Goal: Information Seeking & Learning: Learn about a topic

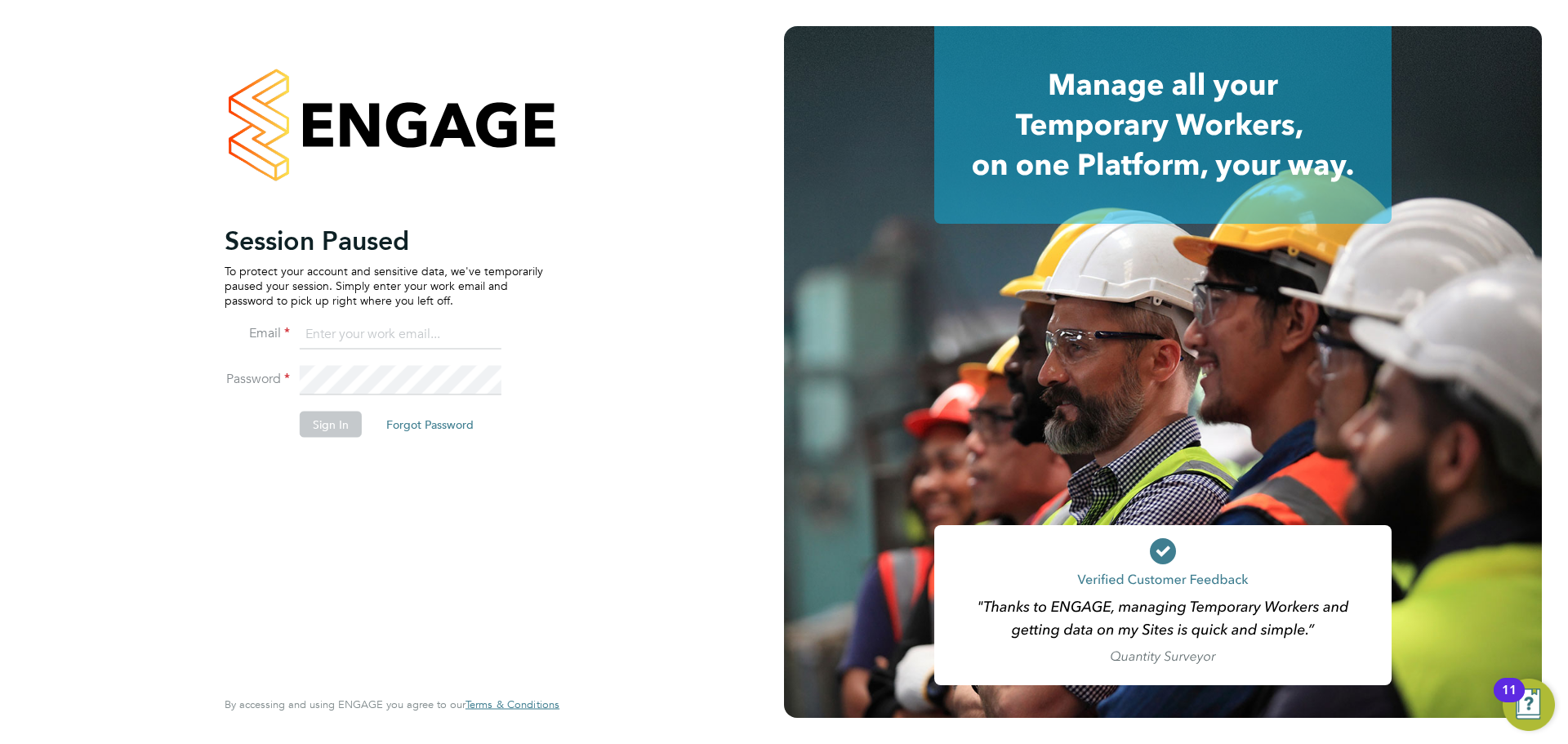
type input "jasmine@xede.co.uk"
click at [347, 425] on button "Sign In" at bounding box center [330, 423] width 62 height 26
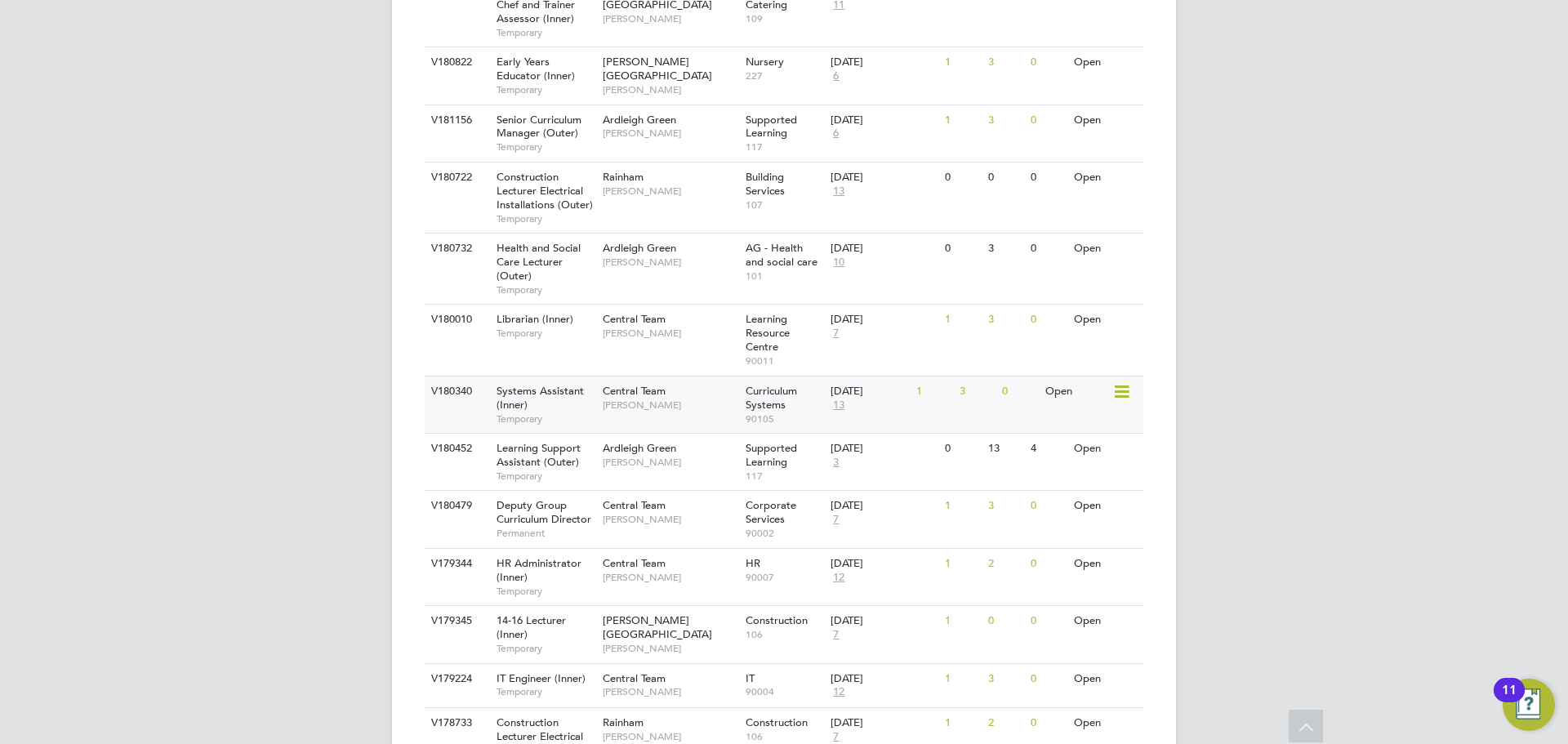
scroll to position [653, 0]
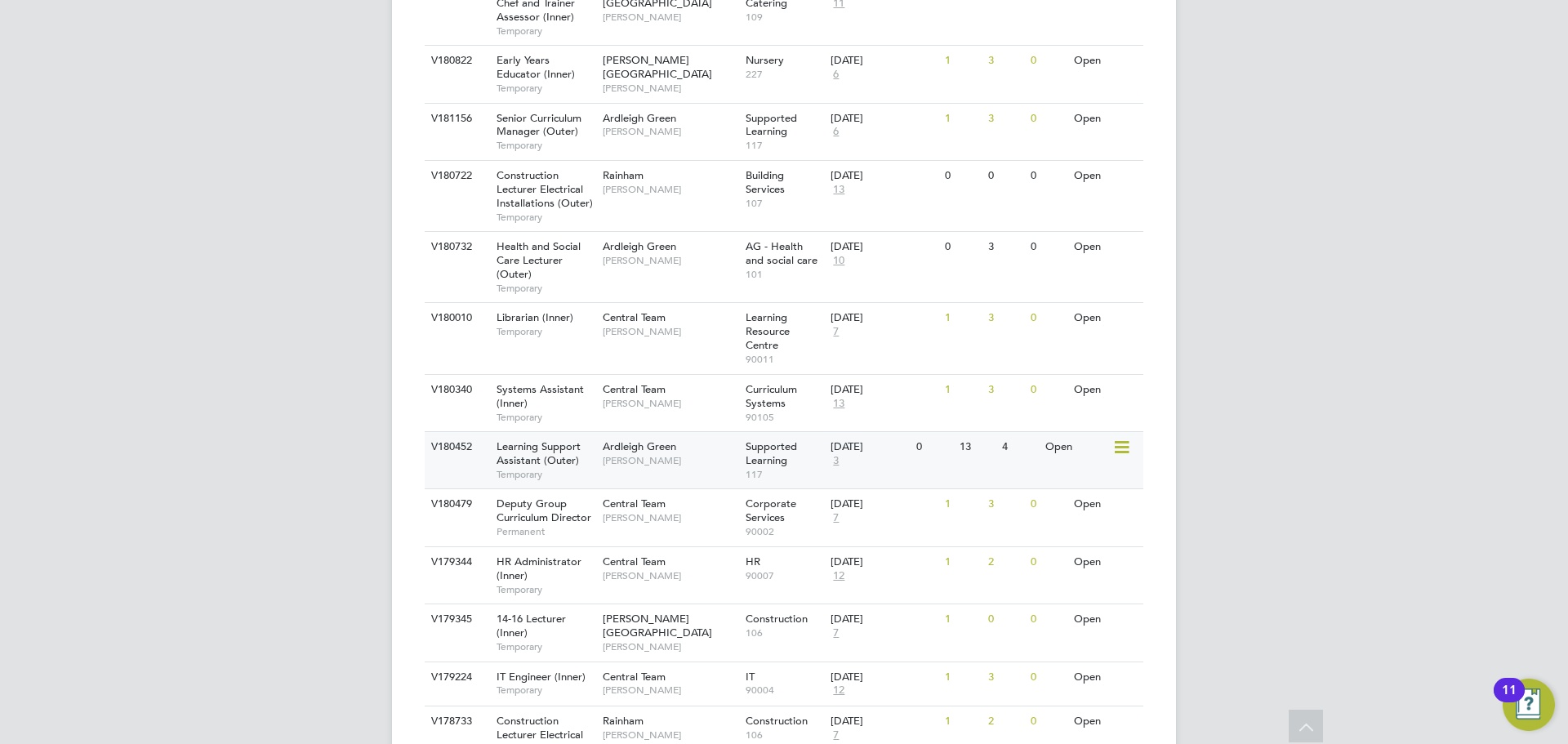
click at [674, 467] on div "Ardleigh Green Karen Marcelline" at bounding box center [670, 452] width 143 height 42
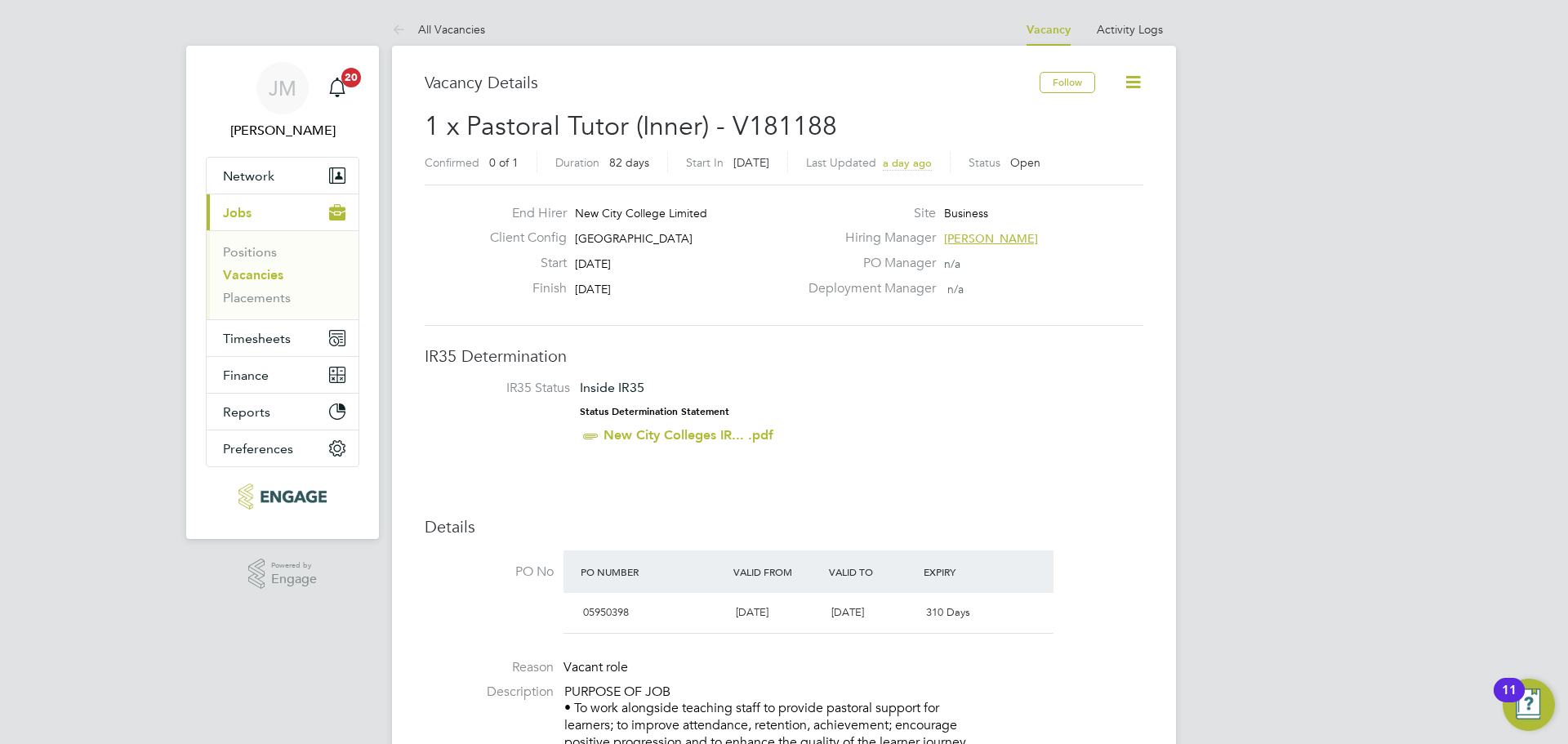
click at [248, 267] on link "Vacancies" at bounding box center [253, 274] width 60 height 15
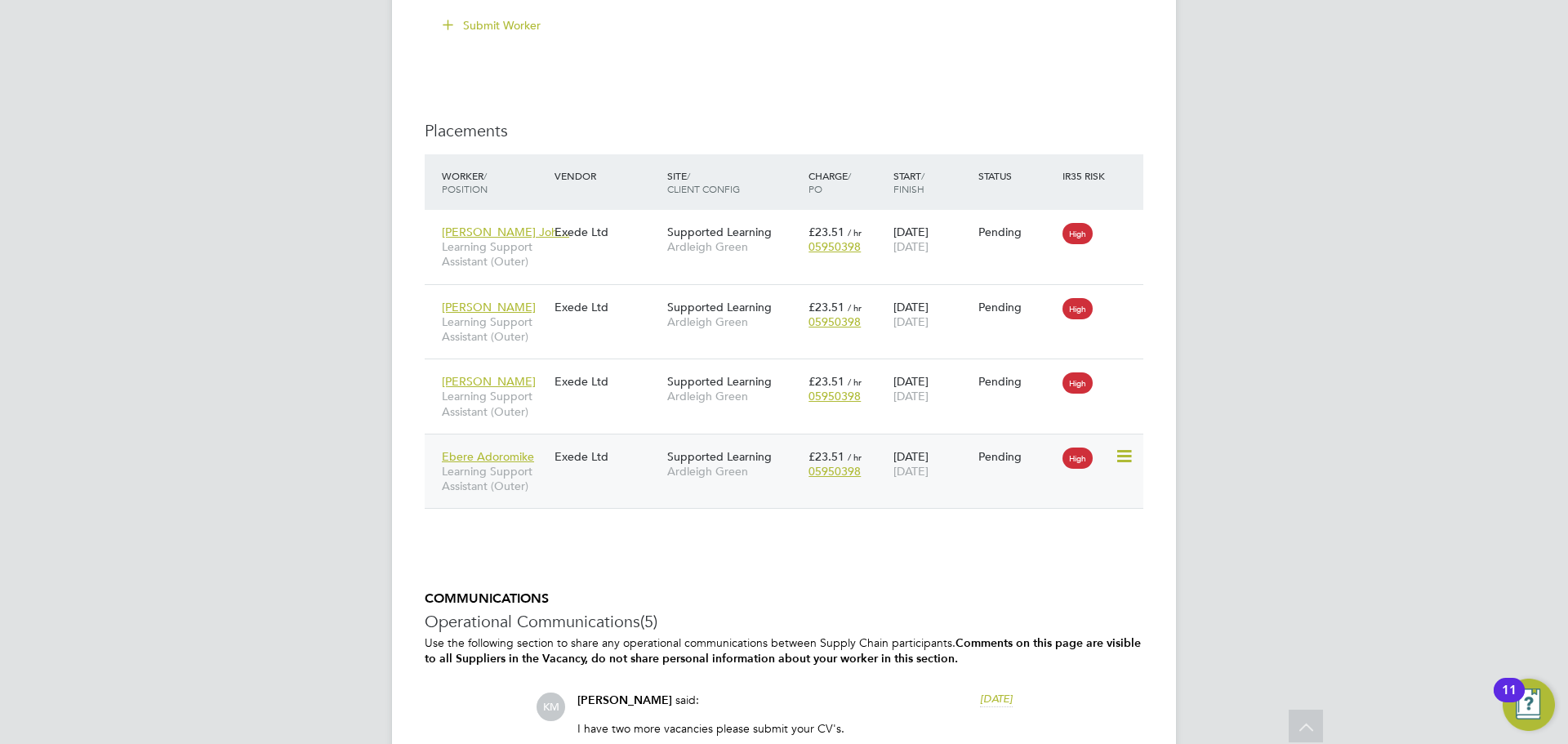
click at [610, 489] on div "Ebere Adoromike Learning Support Assistant (Outer) Exede Ltd Supported Learning…" at bounding box center [784, 470] width 719 height 75
click at [480, 485] on span "Learning Support Assistant (Outer)" at bounding box center [494, 478] width 104 height 29
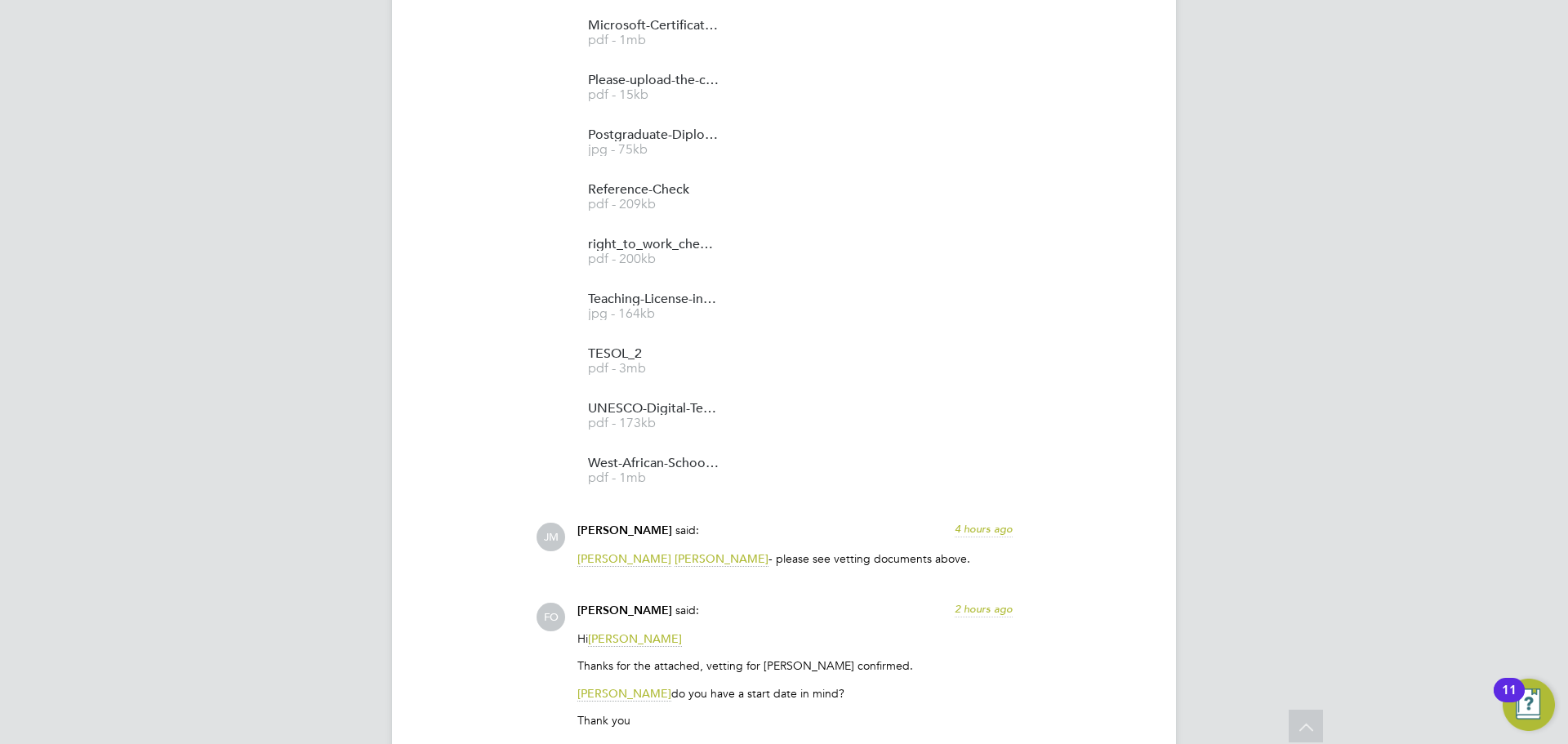
scroll to position [2422, 0]
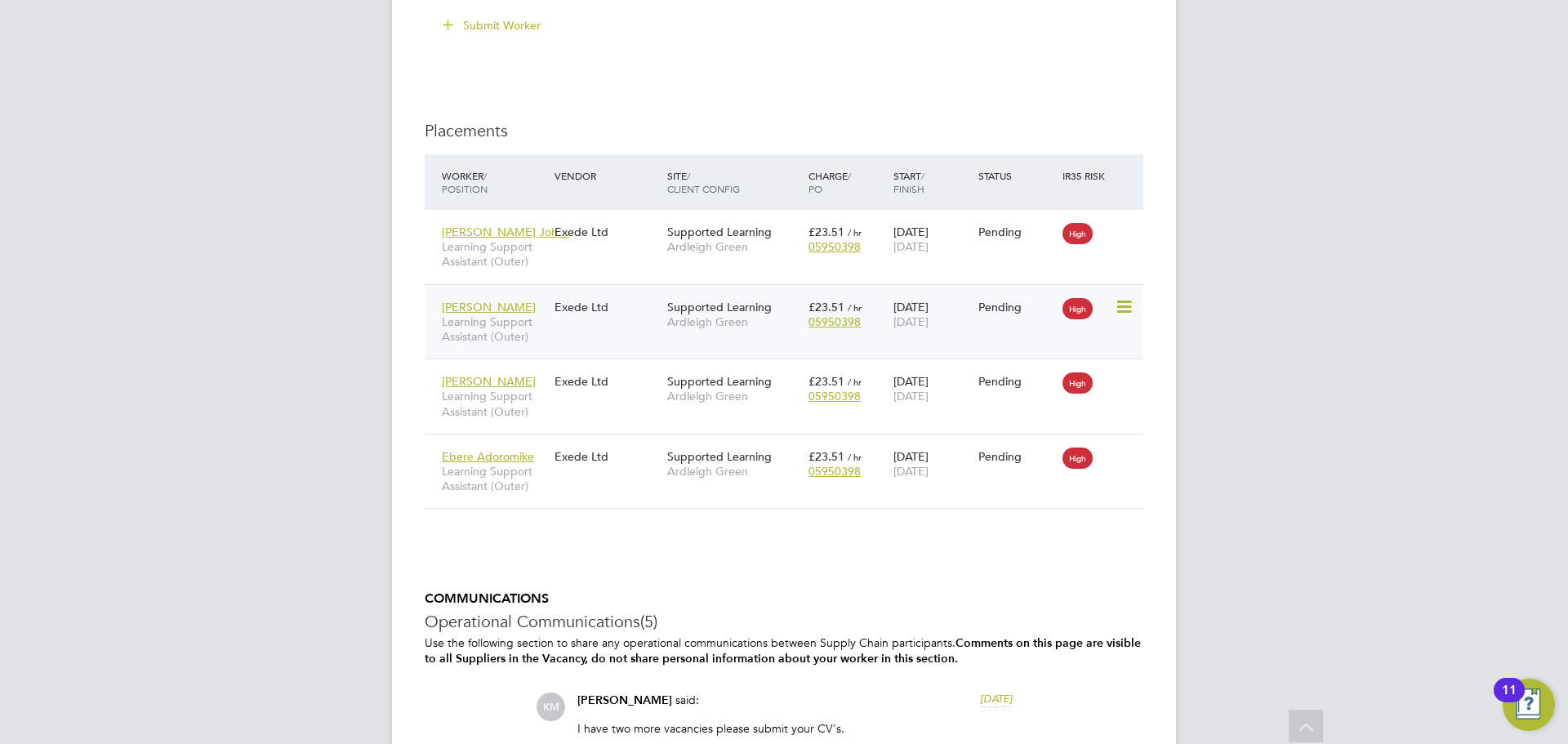
click at [575, 335] on div "Ali Choudhury Learning Support Assistant (Outer) Exede Ltd Supported Learning A…" at bounding box center [784, 321] width 719 height 75
click at [599, 338] on div "Ali Choudhury Learning Support Assistant (Outer) Exede Ltd Supported Learning A…" at bounding box center [784, 321] width 719 height 75
click at [478, 329] on span "Learning Support Assistant (Outer)" at bounding box center [494, 329] width 104 height 29
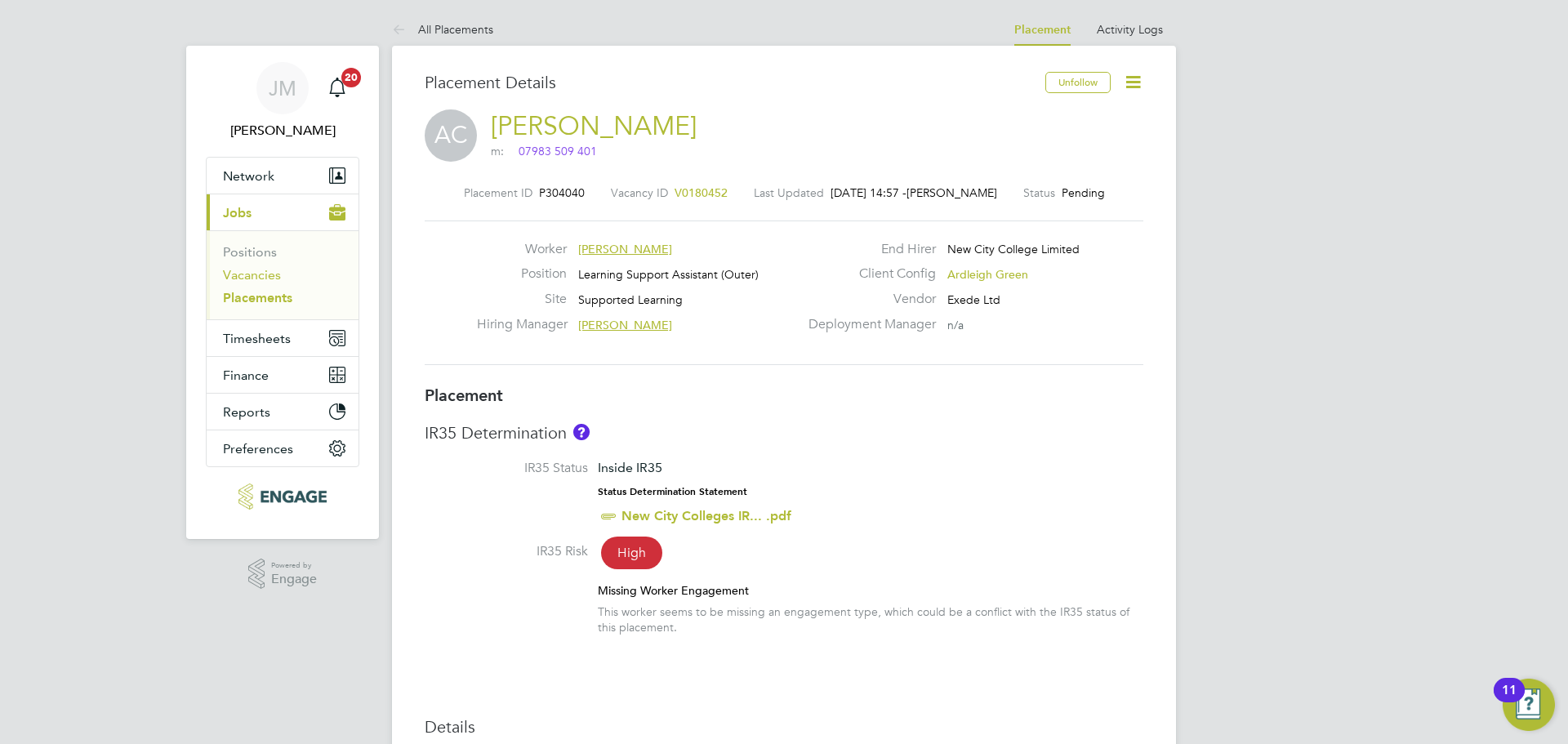
click at [261, 274] on link "Vacancies" at bounding box center [251, 274] width 58 height 15
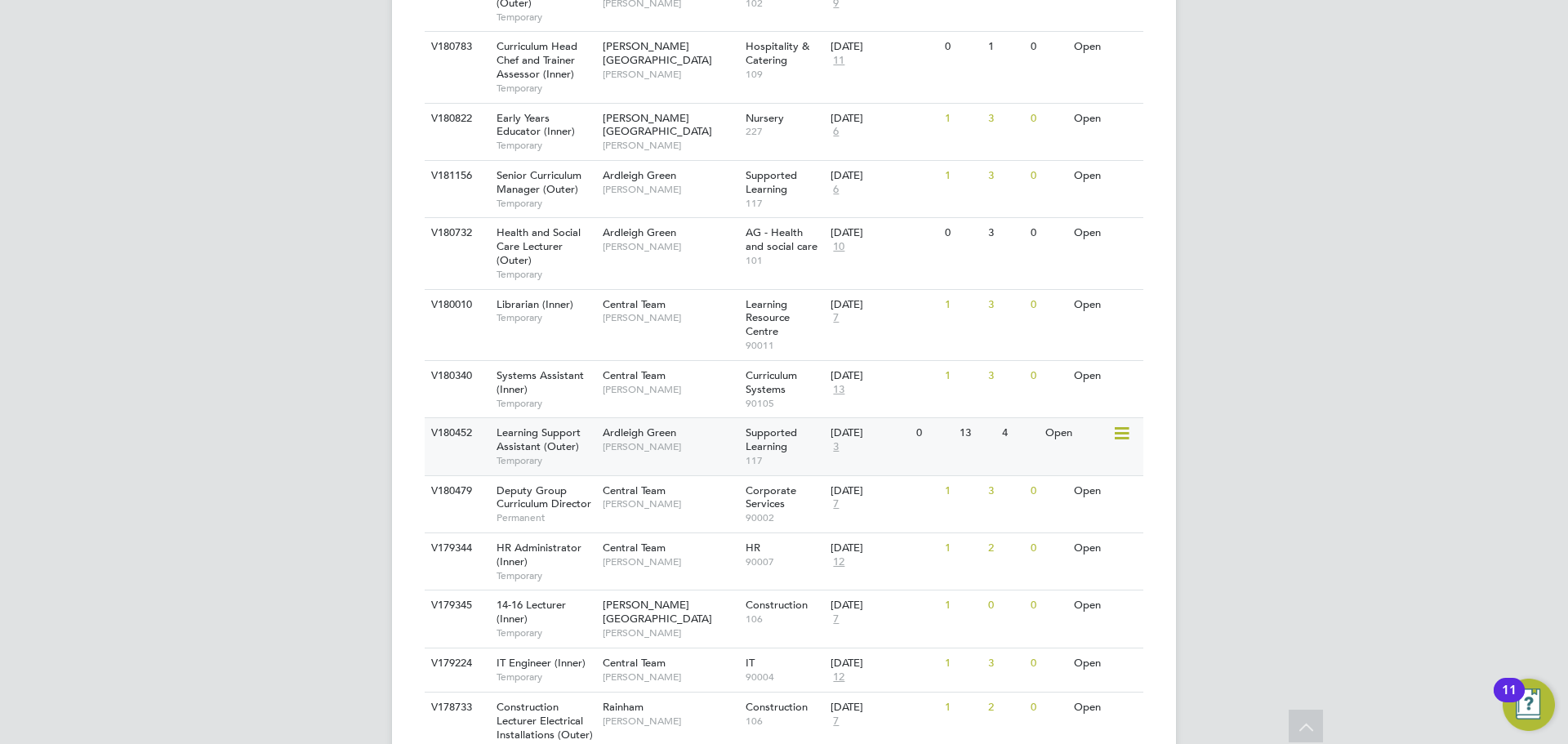
click at [669, 440] on span "[PERSON_NAME]" at bounding box center [670, 446] width 135 height 13
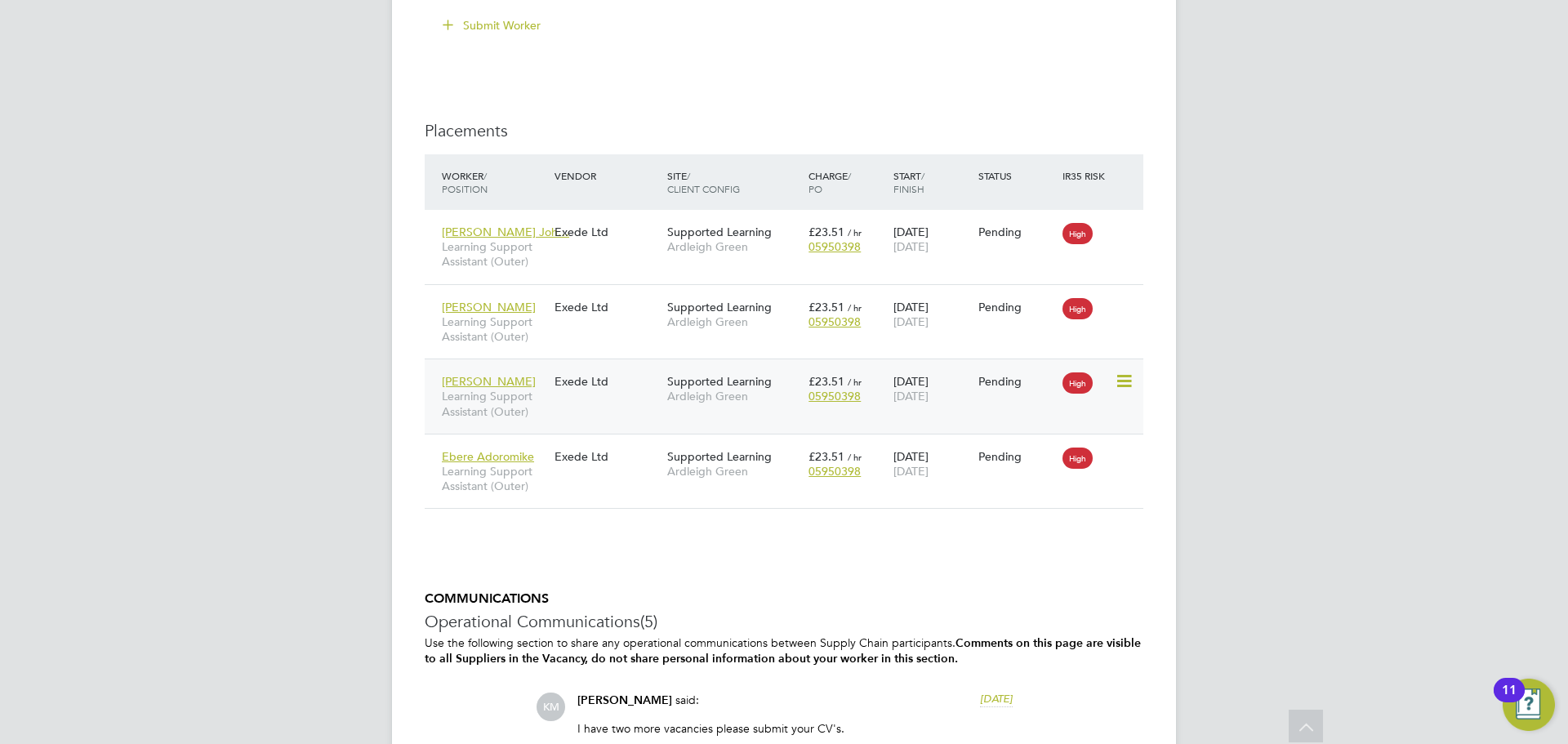
click at [486, 394] on span "Learning Support Assistant (Outer)" at bounding box center [494, 403] width 104 height 29
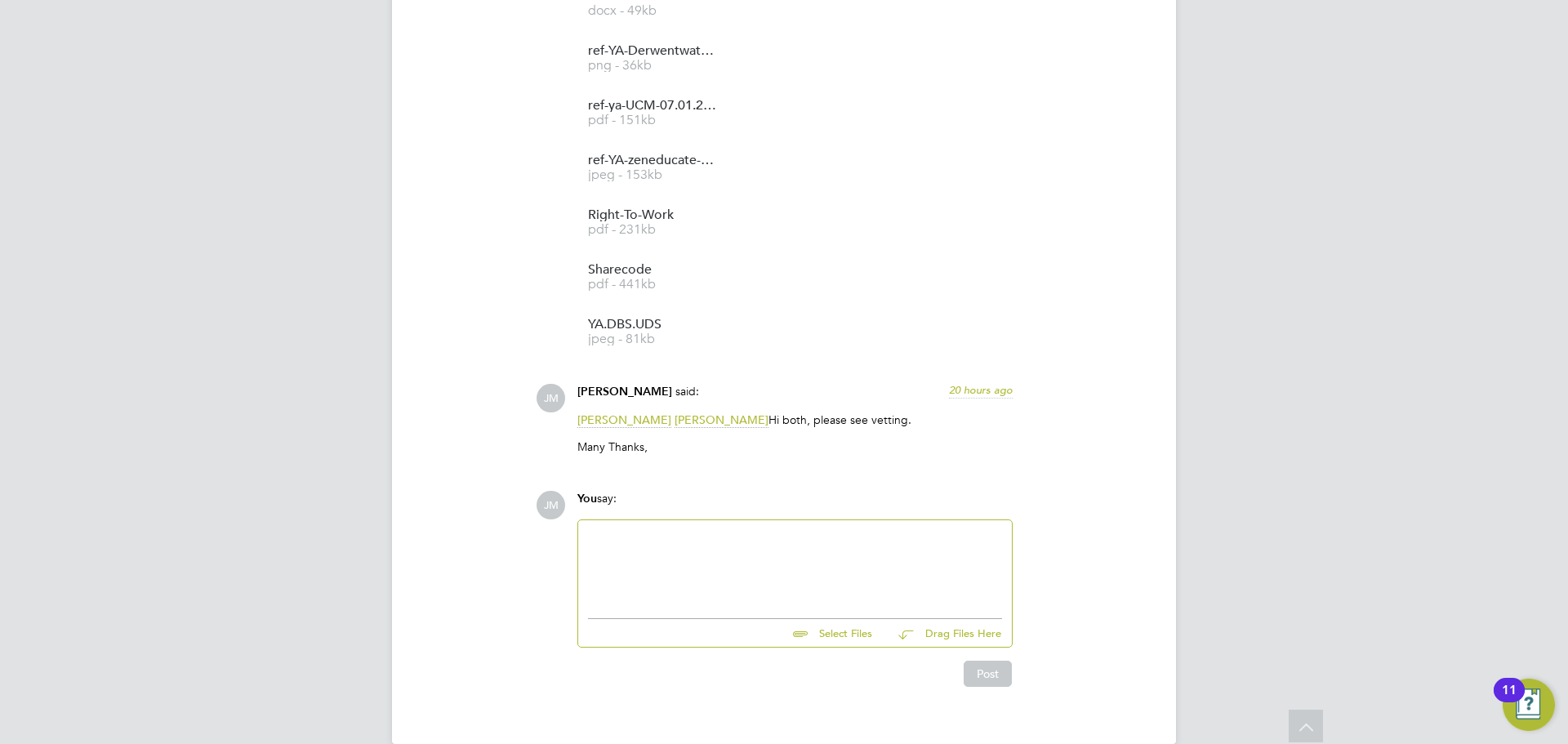
scroll to position [1952, 0]
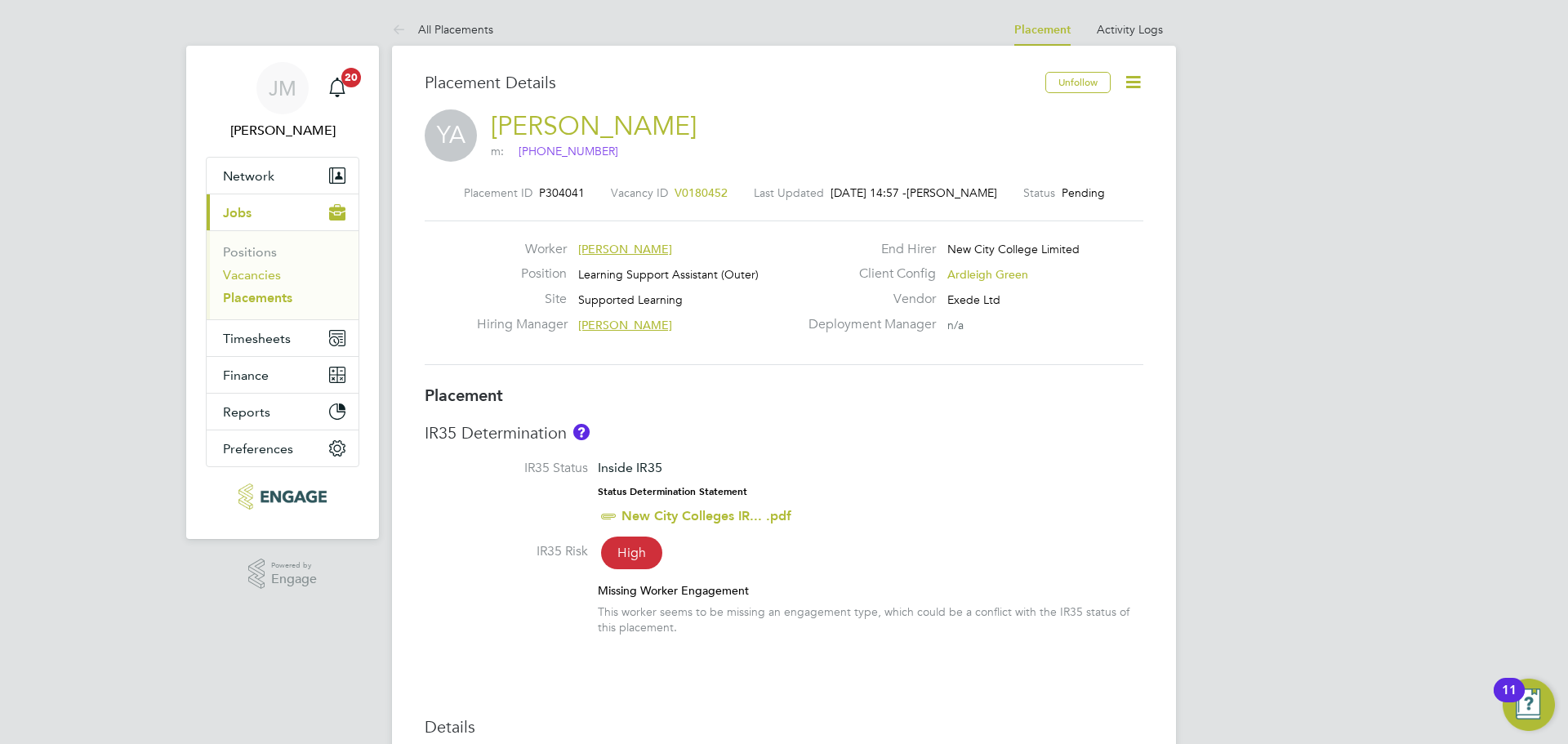
click at [261, 272] on link "Vacancies" at bounding box center [251, 274] width 58 height 15
